Goal: Task Accomplishment & Management: Manage account settings

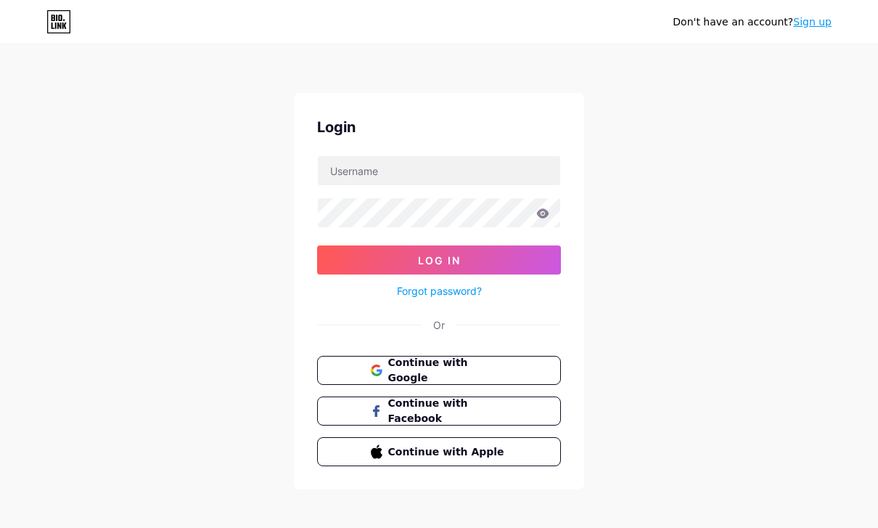
click at [485, 365] on span "Continue with Google" at bounding box center [448, 370] width 120 height 30
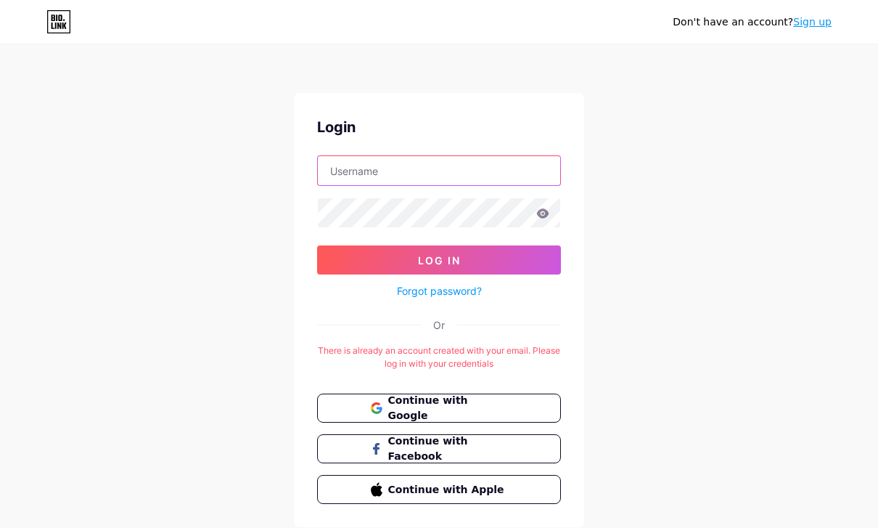
click at [512, 176] on input "text" at bounding box center [439, 170] width 242 height 29
type input "shape8shine"
click at [439, 260] on button "Log In" at bounding box center [439, 259] width 244 height 29
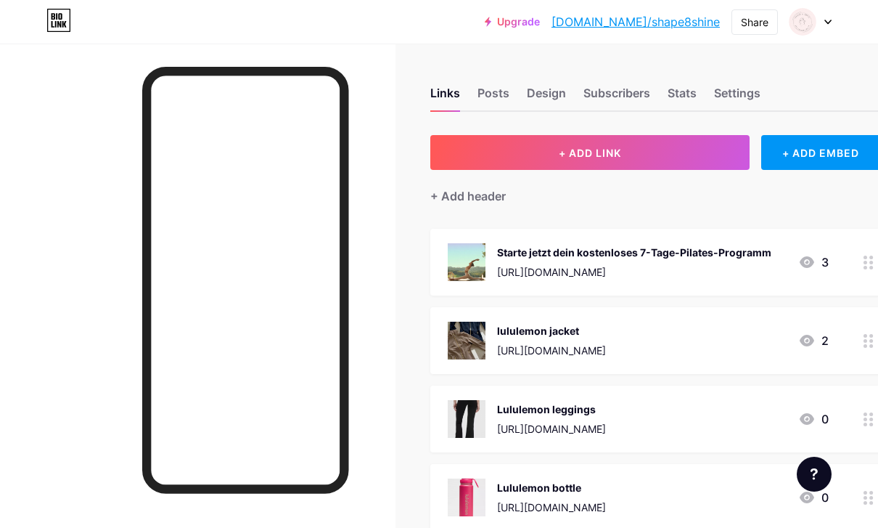
click at [793, 24] on img at bounding box center [803, 22] width 28 height 28
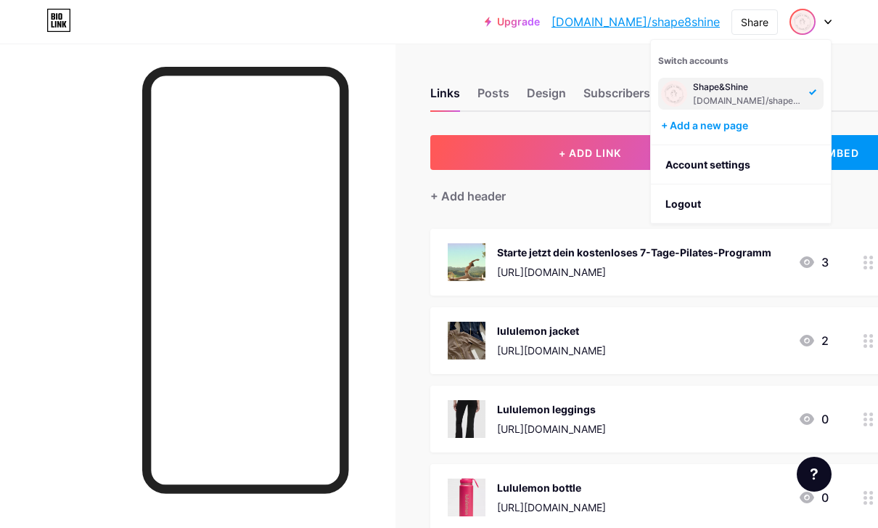
click at [723, 157] on link "Account settings" at bounding box center [741, 164] width 180 height 39
